Goal: Information Seeking & Learning: Learn about a topic

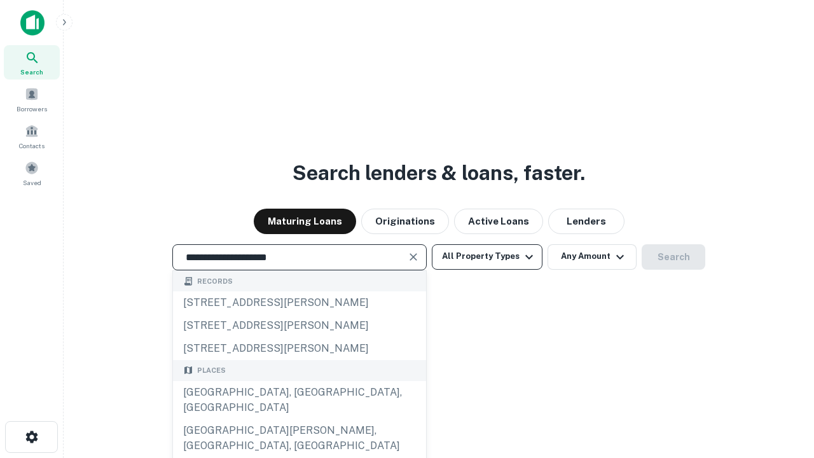
click at [299, 419] on div "[GEOGRAPHIC_DATA], [GEOGRAPHIC_DATA], [GEOGRAPHIC_DATA]" at bounding box center [299, 400] width 253 height 38
click at [487, 256] on button "All Property Types" at bounding box center [487, 256] width 111 height 25
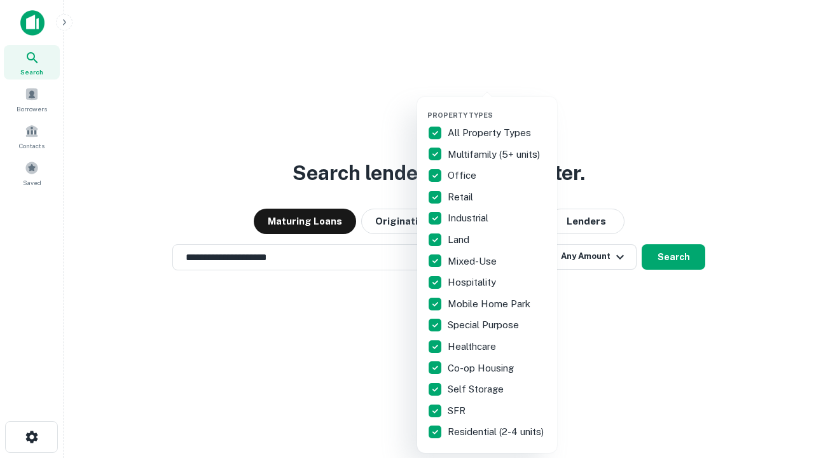
type input "**********"
click at [497, 107] on button "button" at bounding box center [497, 107] width 140 height 1
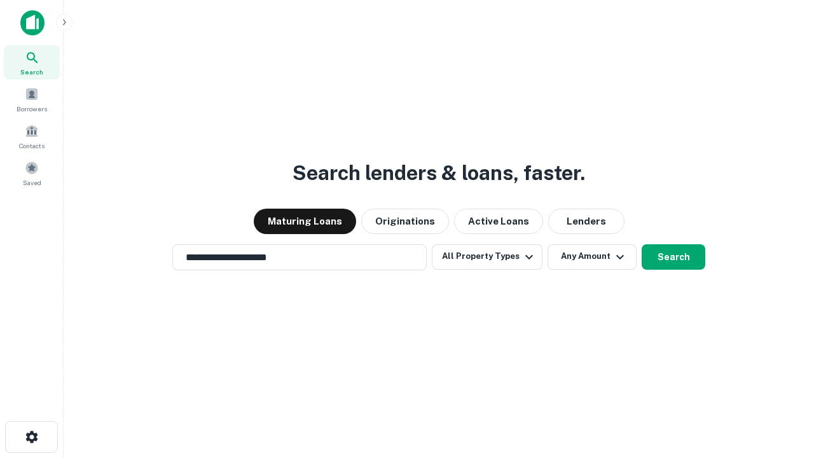
scroll to position [8, 153]
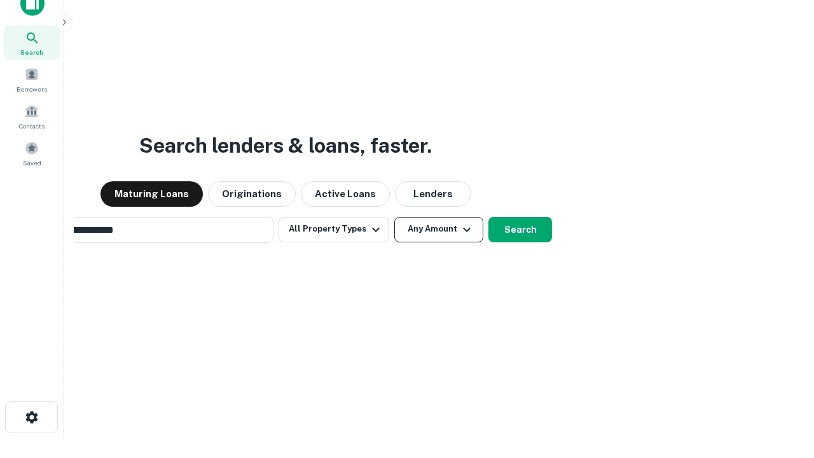
click at [394, 217] on button "Any Amount" at bounding box center [438, 229] width 89 height 25
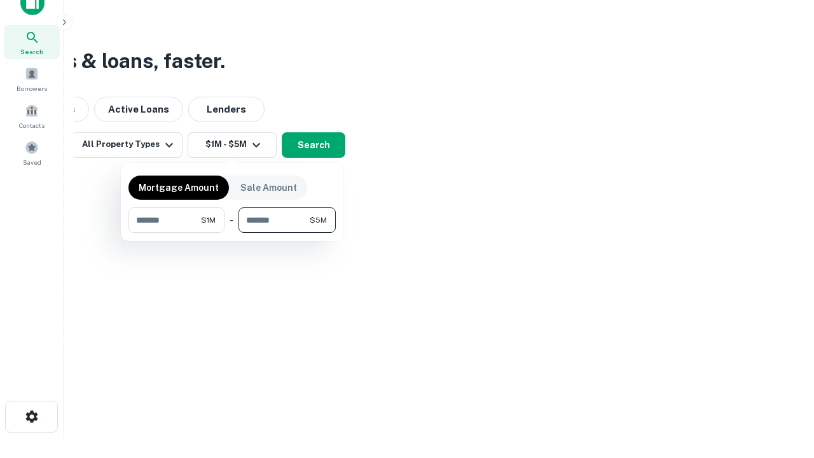
type input "*******"
click at [232, 233] on button "button" at bounding box center [231, 233] width 207 height 1
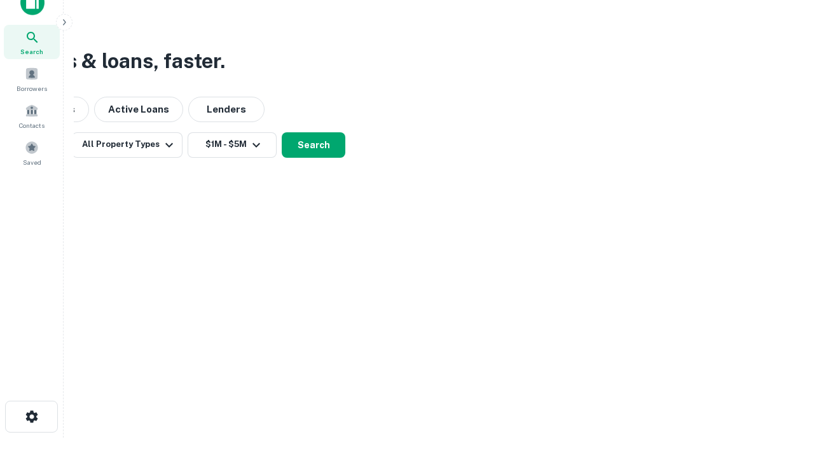
scroll to position [8, 235]
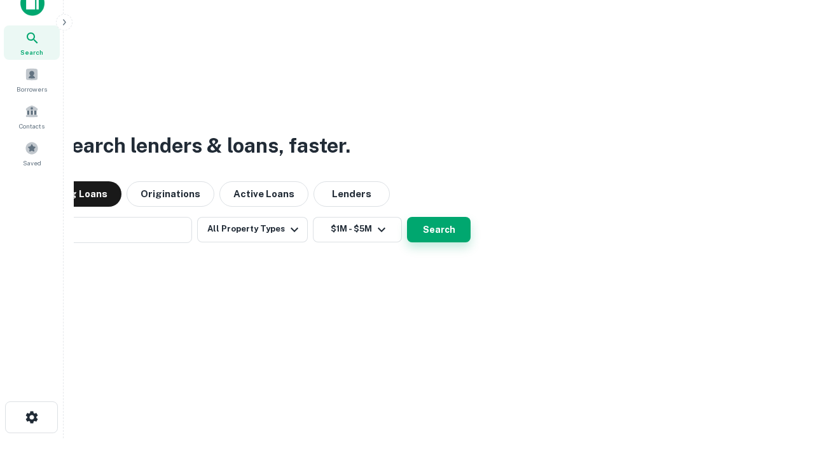
click at [407, 217] on button "Search" at bounding box center [439, 229] width 64 height 25
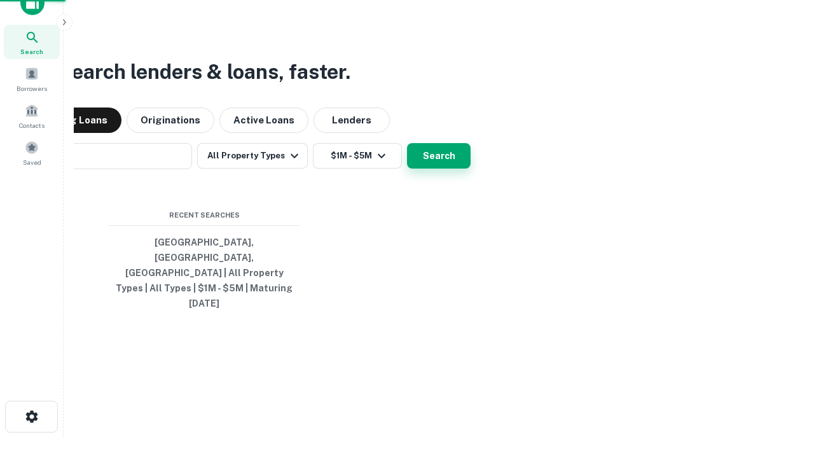
scroll to position [34, 360]
